Goal: Find specific page/section: Find specific page/section

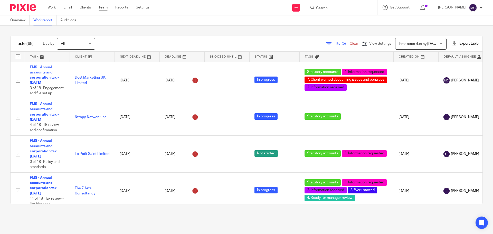
click at [334, 42] on span "Filter (5)" at bounding box center [342, 44] width 16 height 4
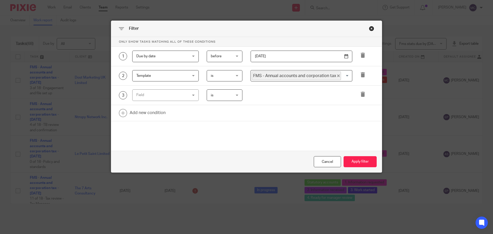
click at [166, 92] on div "Field" at bounding box center [161, 95] width 50 height 11
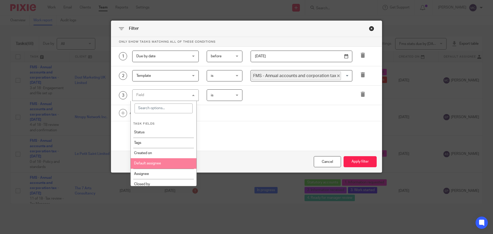
click at [168, 163] on li "Default assignee" at bounding box center [164, 163] width 66 height 10
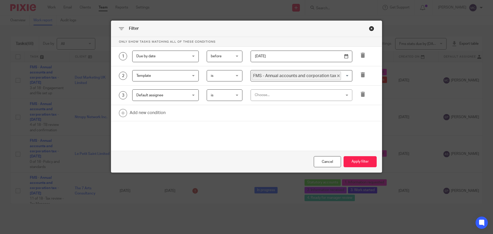
click at [273, 95] on div "Choose..." at bounding box center [294, 95] width 78 height 11
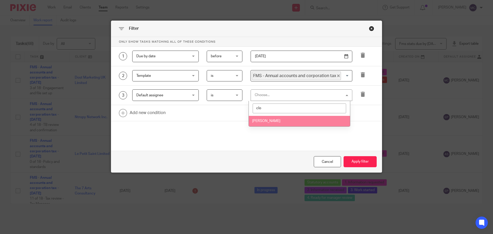
type input "clo"
click at [280, 122] on li "[PERSON_NAME]" at bounding box center [299, 121] width 101 height 11
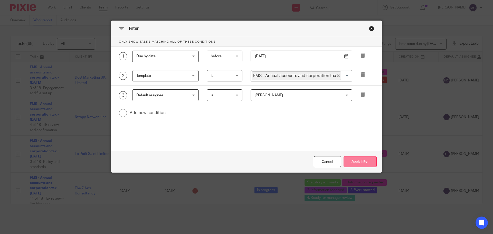
click at [359, 165] on button "Apply filter" at bounding box center [360, 161] width 33 height 11
